Goal: Information Seeking & Learning: Learn about a topic

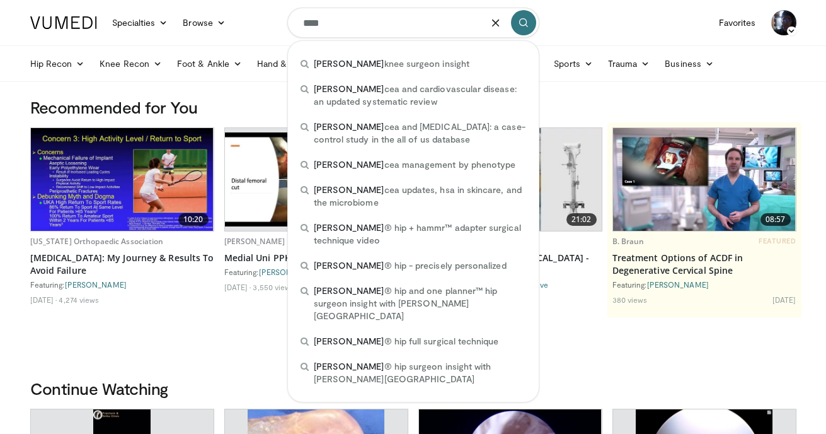
type input "****"
click at [522, 24] on icon "submit" at bounding box center [524, 23] width 10 height 10
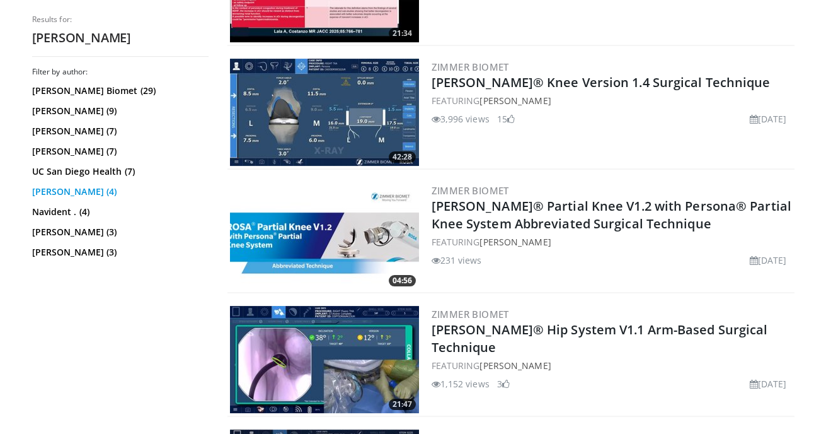
scroll to position [1197, 0]
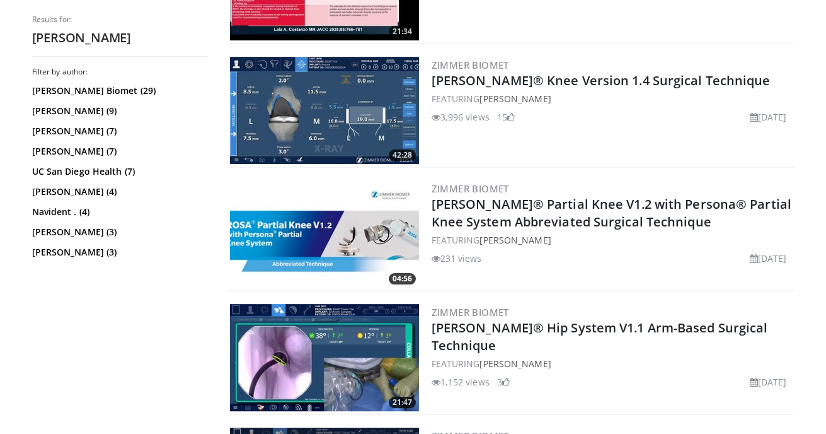
click at [313, 118] on img at bounding box center [324, 110] width 189 height 107
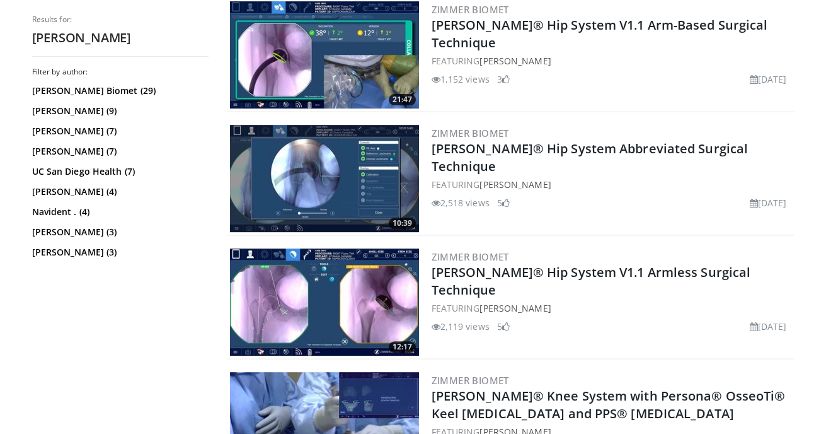
scroll to position [1513, 0]
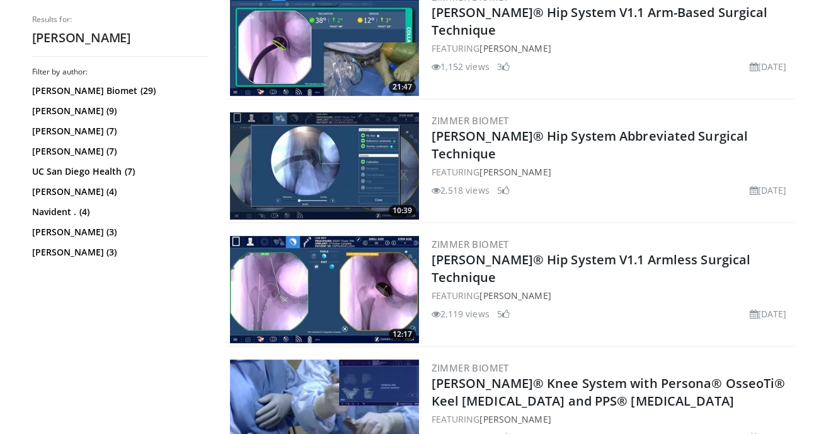
click at [346, 283] on img at bounding box center [324, 289] width 189 height 107
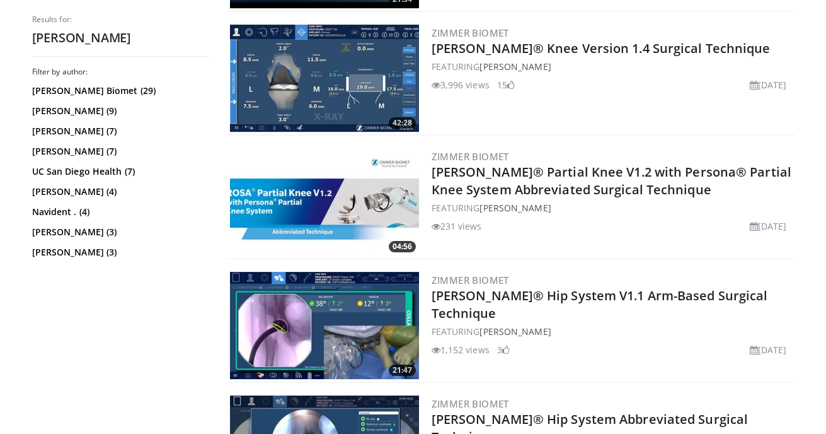
scroll to position [1134, 0]
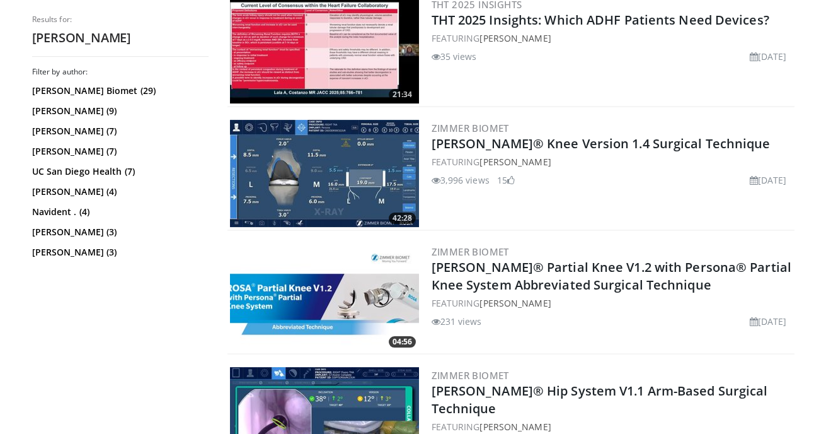
click at [370, 163] on img at bounding box center [324, 173] width 189 height 107
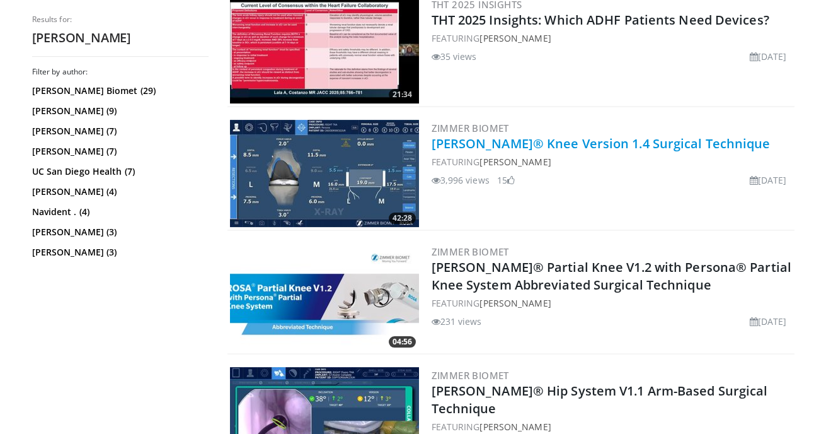
click at [453, 137] on link "ROSA® Knee Version 1.4 Surgical Technique" at bounding box center [601, 143] width 339 height 17
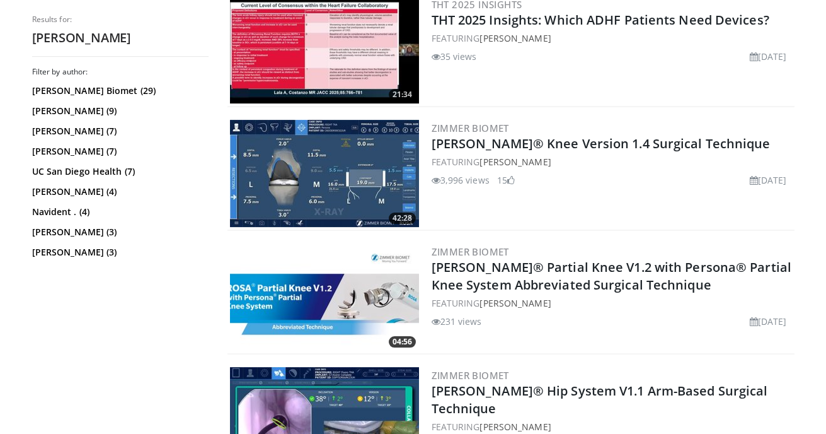
click at [364, 158] on img at bounding box center [324, 173] width 189 height 107
